Goal: Find specific page/section: Find specific page/section

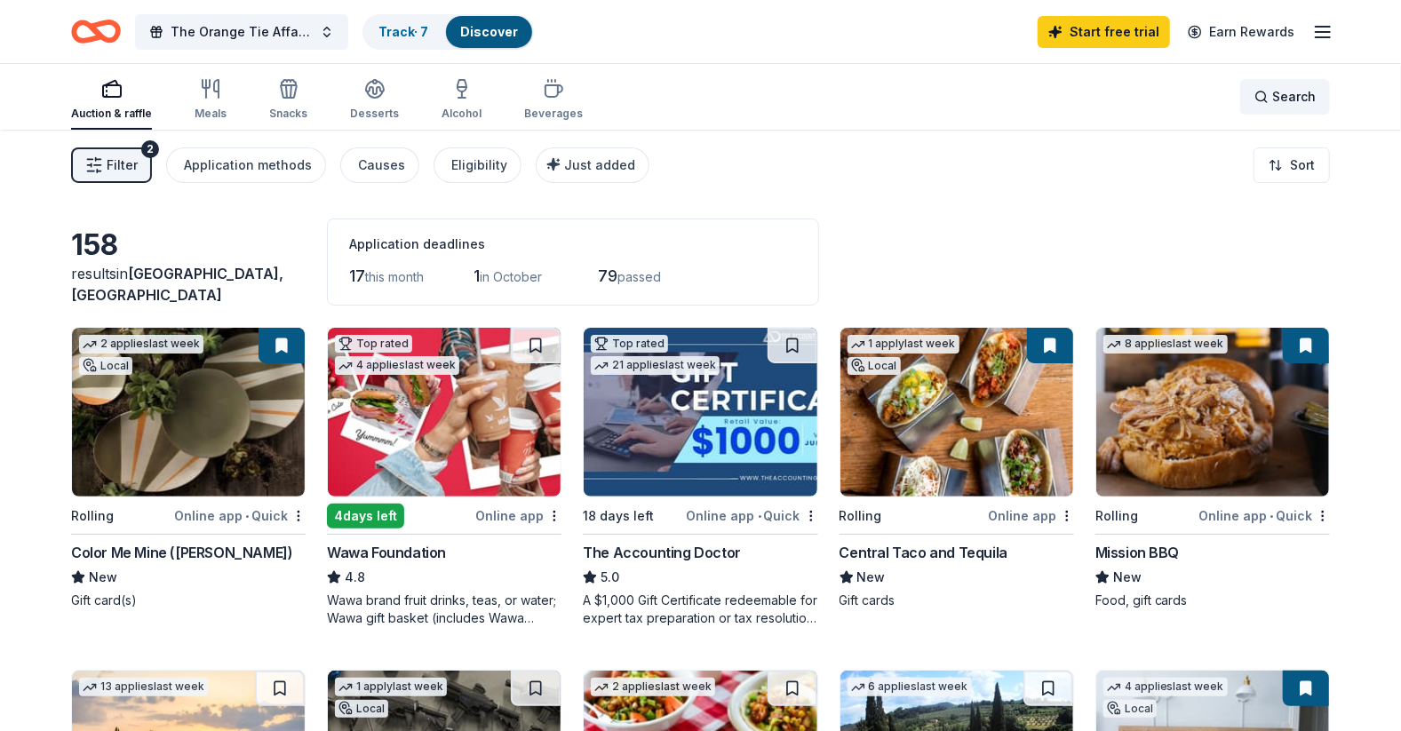
click at [1286, 100] on span "Search" at bounding box center [1294, 96] width 44 height 21
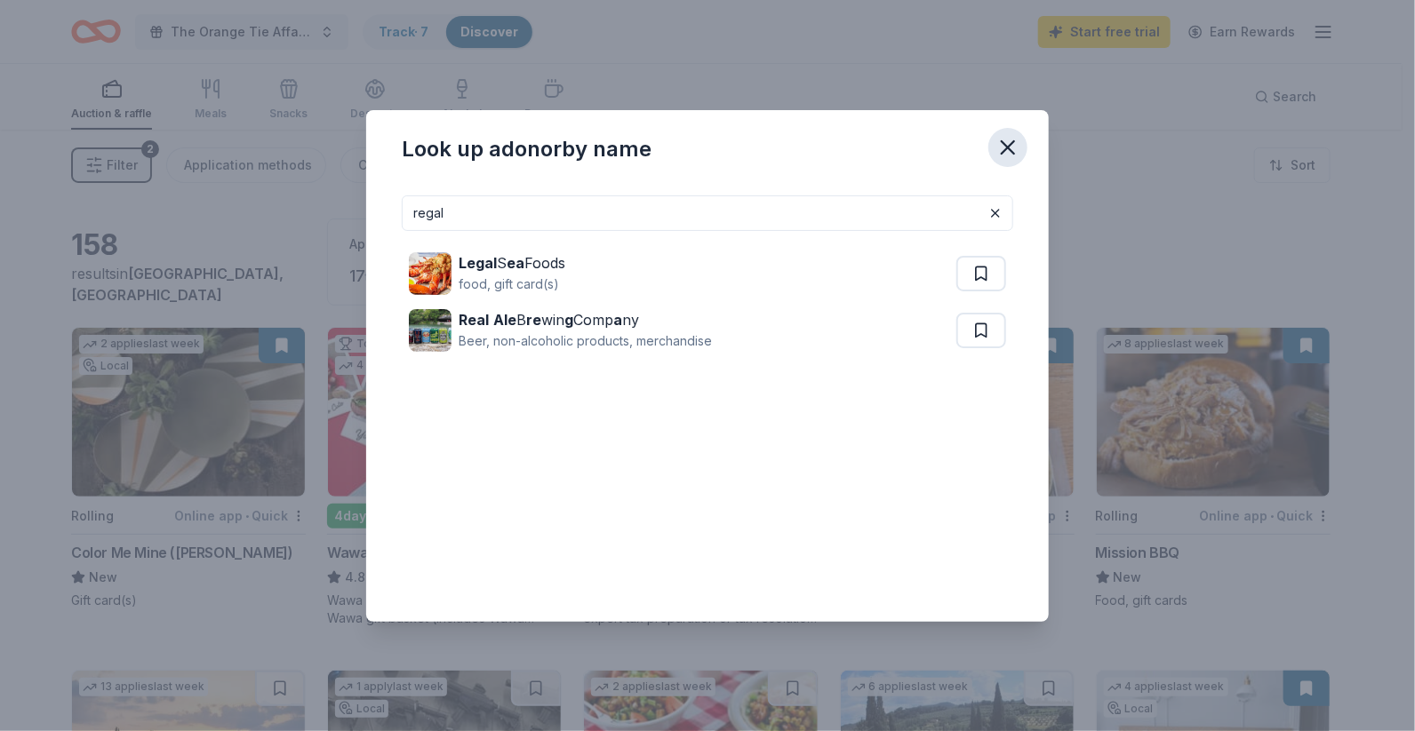
type input "regal"
click at [1010, 147] on icon "button" at bounding box center [1007, 147] width 25 height 25
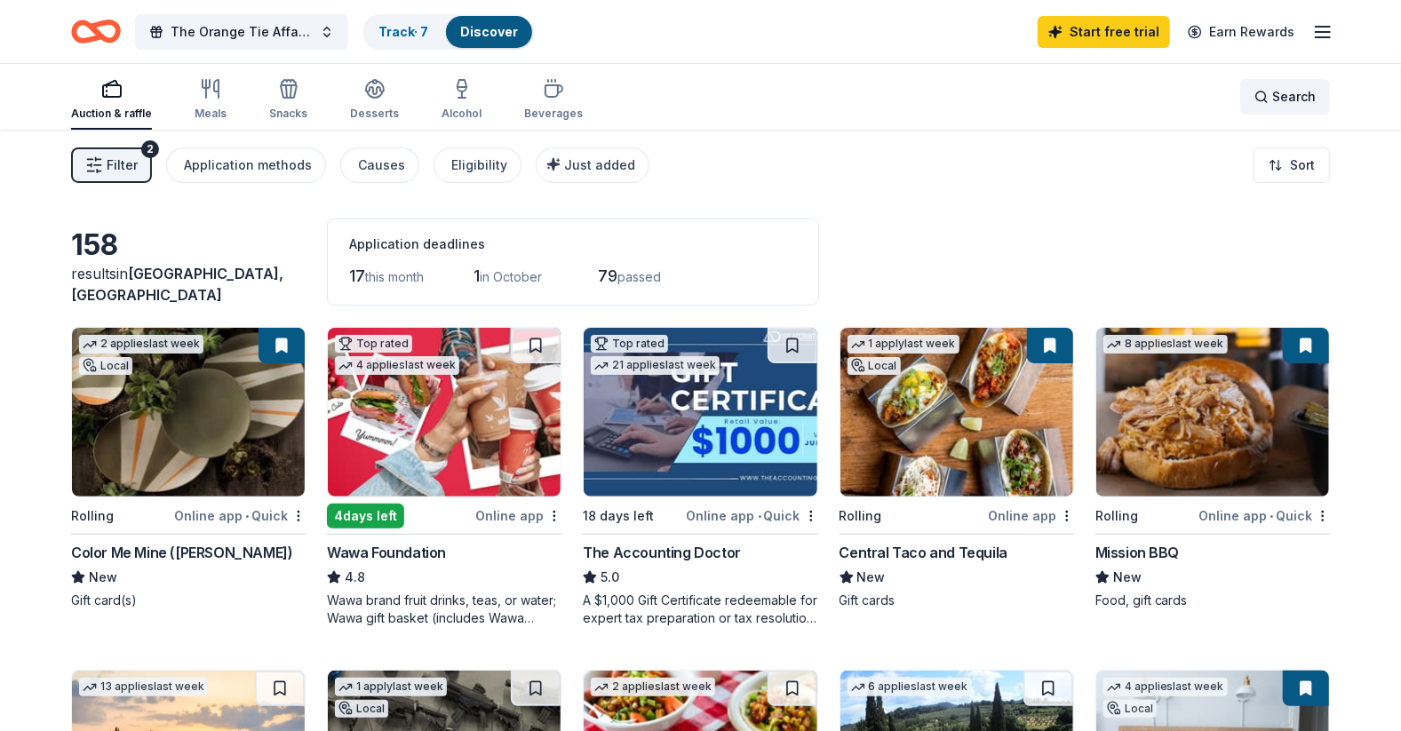
click at [1271, 92] on div "Search" at bounding box center [1285, 96] width 61 height 21
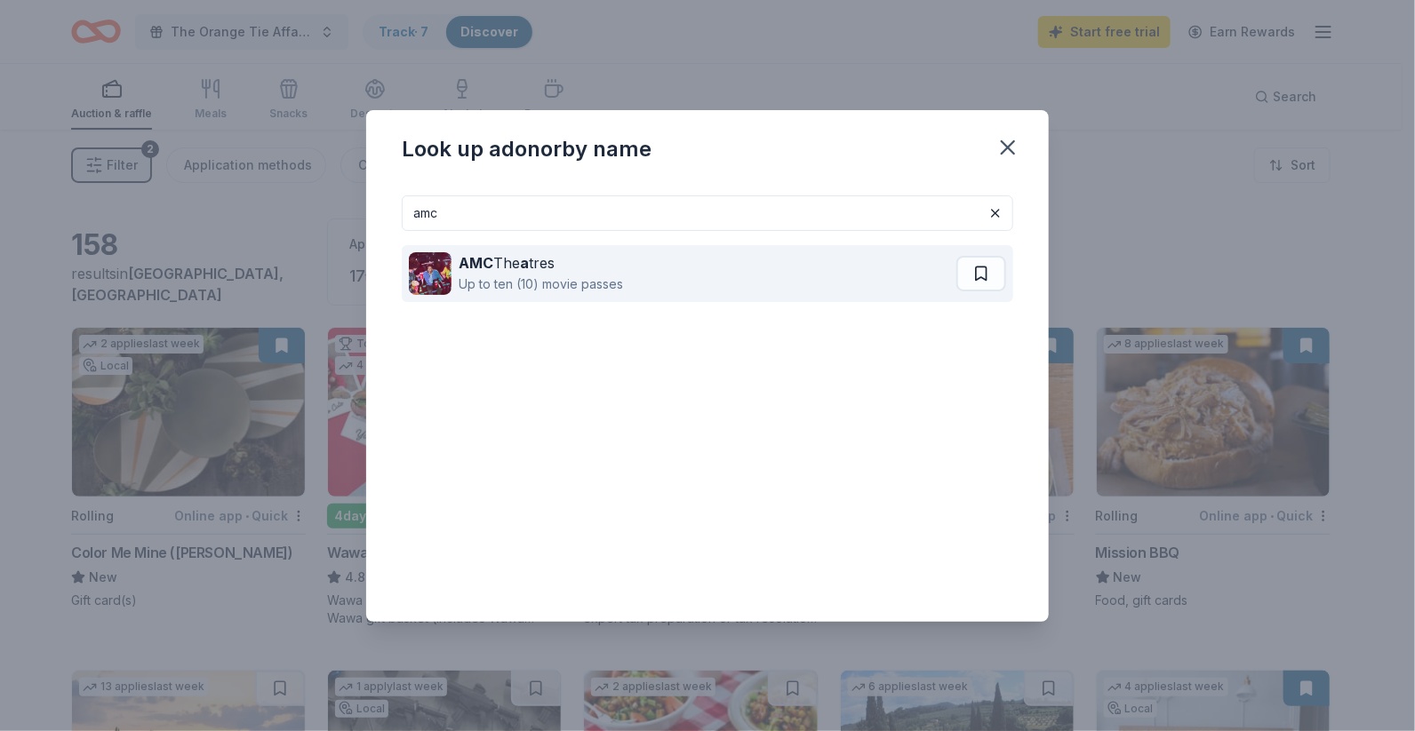
click at [554, 272] on div "AMC The a tres" at bounding box center [540, 262] width 164 height 21
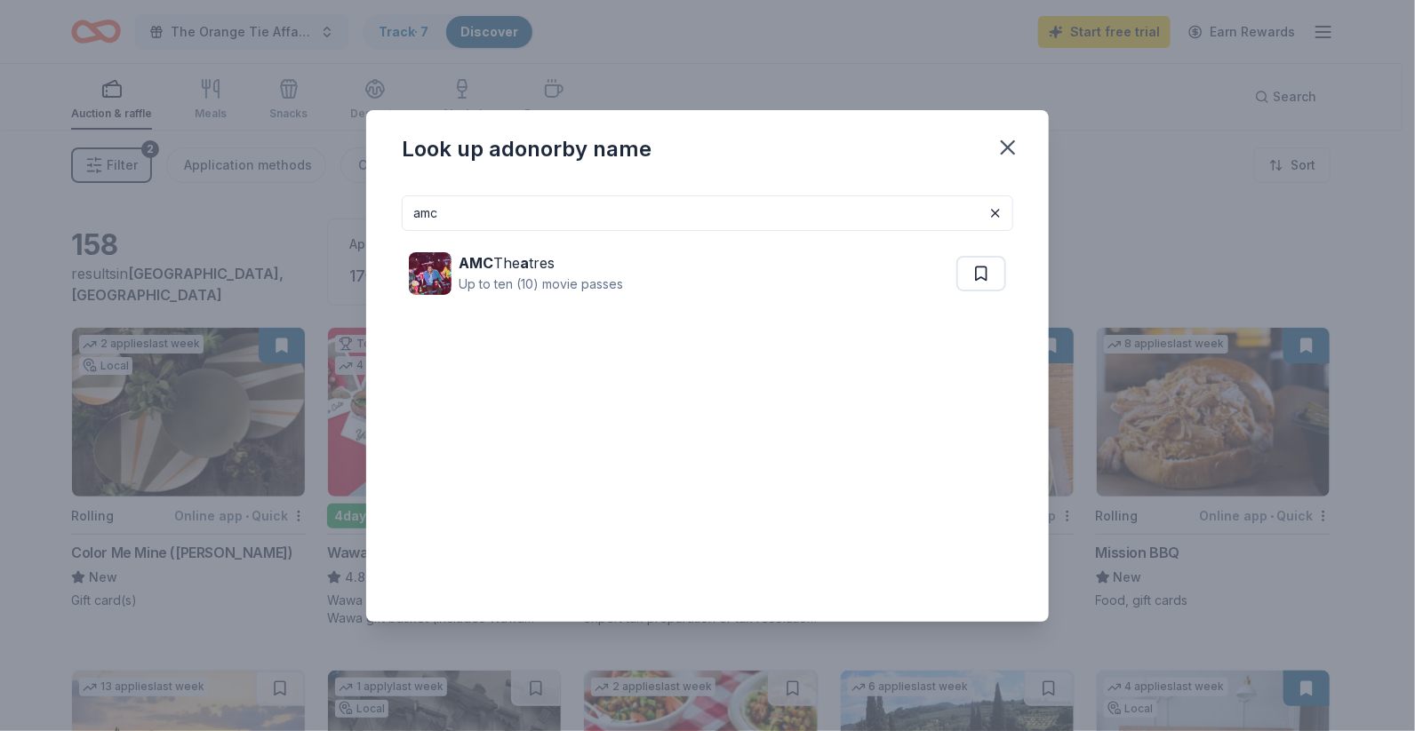
drag, startPoint x: 460, startPoint y: 218, endPoint x: 406, endPoint y: 215, distance: 54.3
click at [406, 215] on input "amc" at bounding box center [707, 213] width 611 height 36
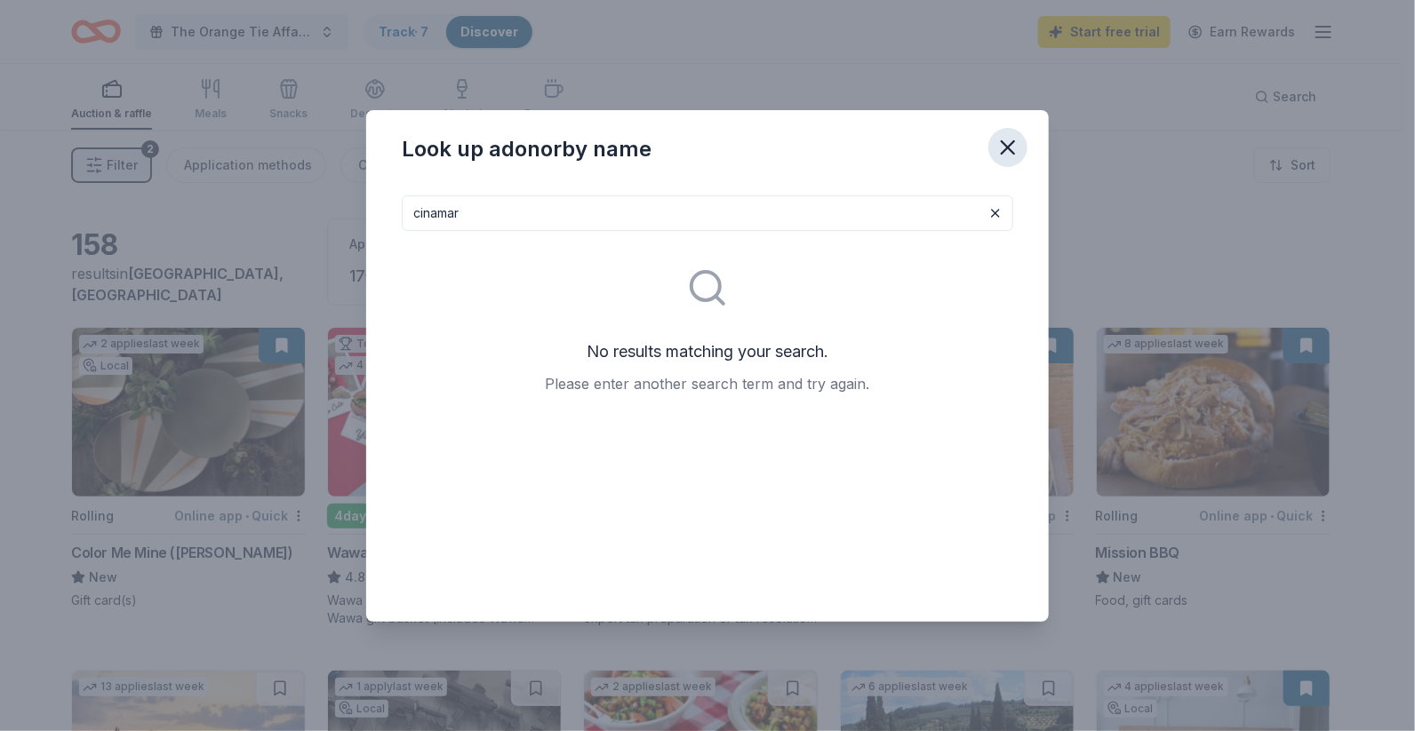
type input "cinamar"
click at [1008, 147] on icon "button" at bounding box center [1007, 147] width 12 height 12
